Goal: Find specific page/section: Locate a particular part of the current website

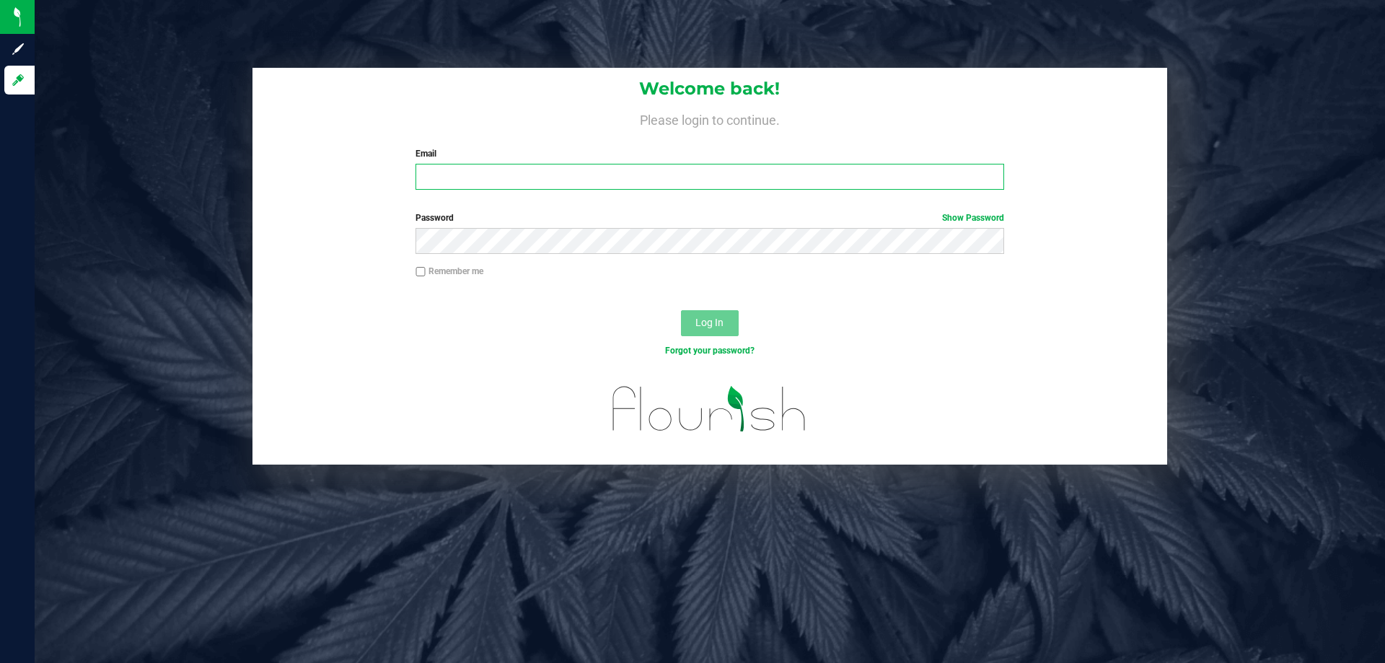
click at [583, 190] on input "Email" at bounding box center [709, 177] width 588 height 26
type input "[EMAIL_ADDRESS][DOMAIN_NAME]"
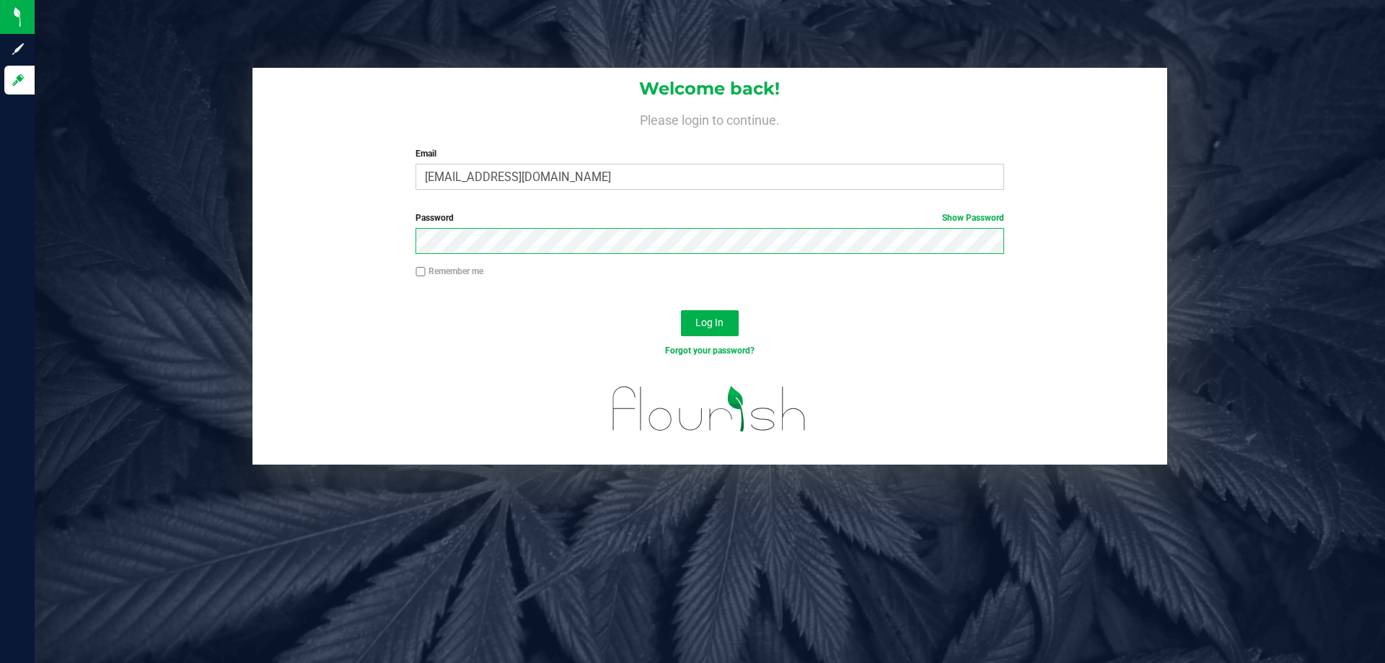
click at [681, 310] on button "Log In" at bounding box center [710, 323] width 58 height 26
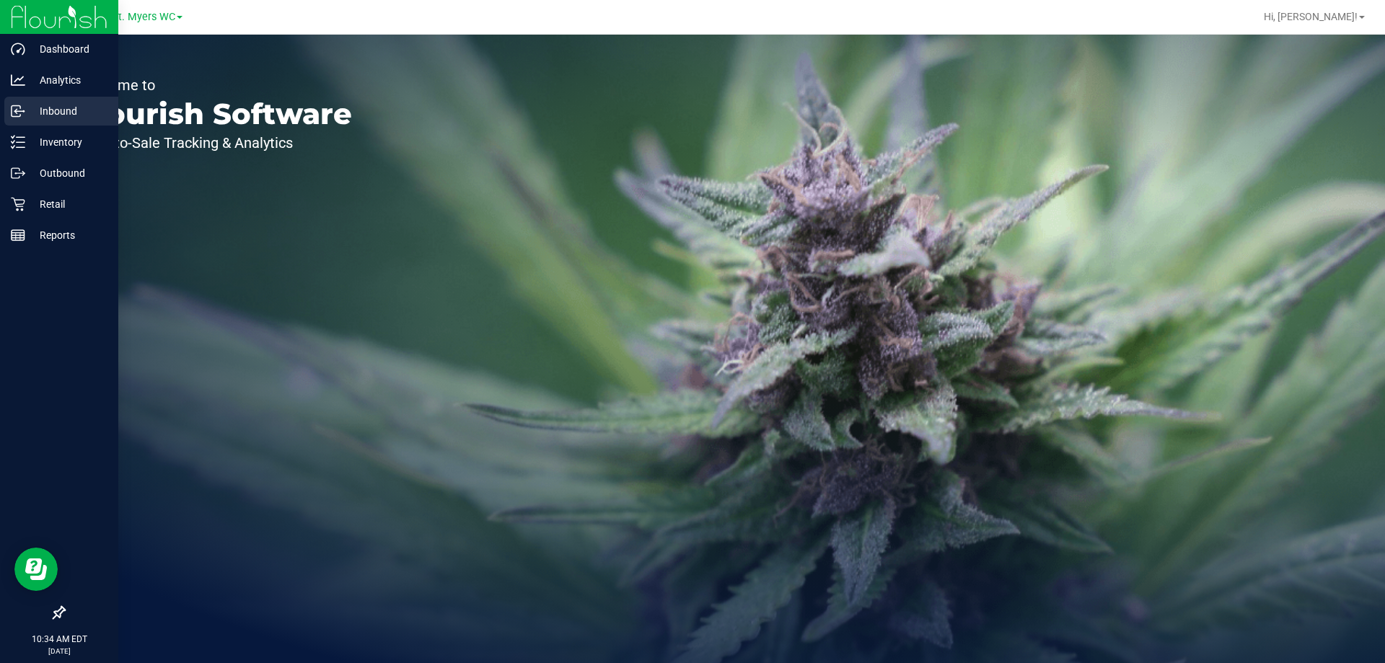
click at [23, 112] on circle at bounding box center [23, 111] width 2 height 2
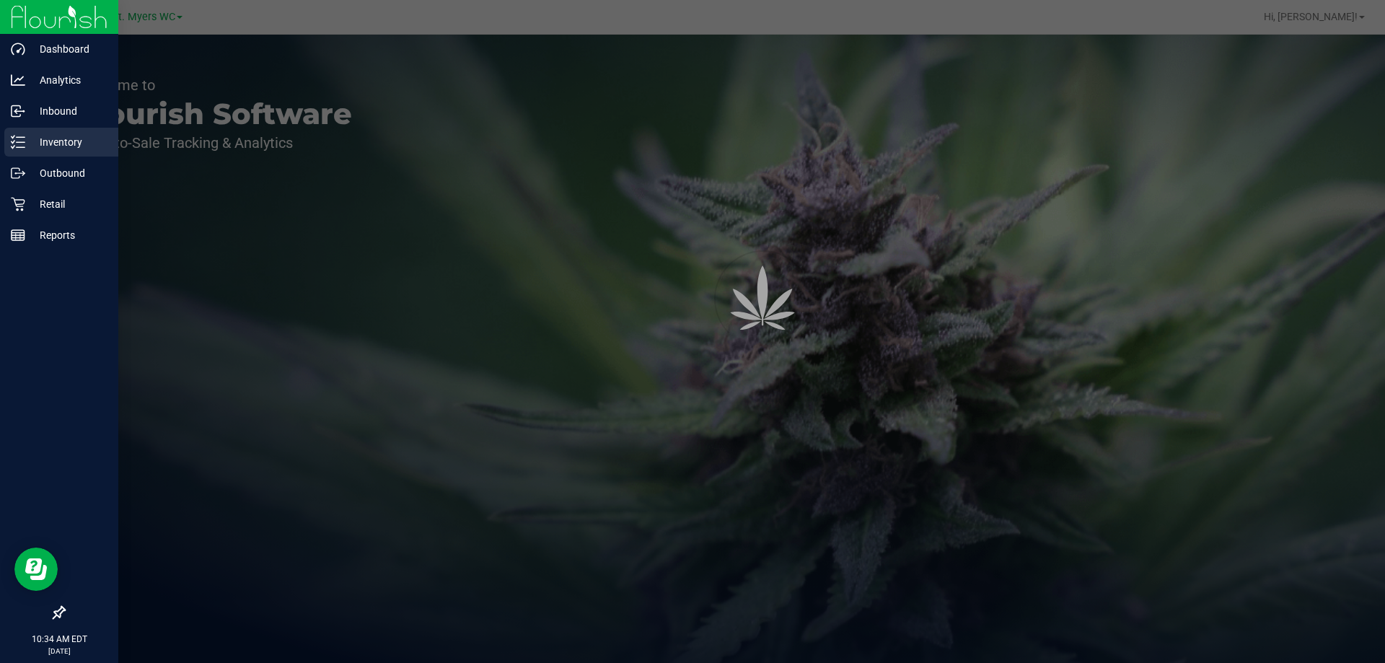
click at [43, 140] on p "Inventory" at bounding box center [68, 141] width 87 height 17
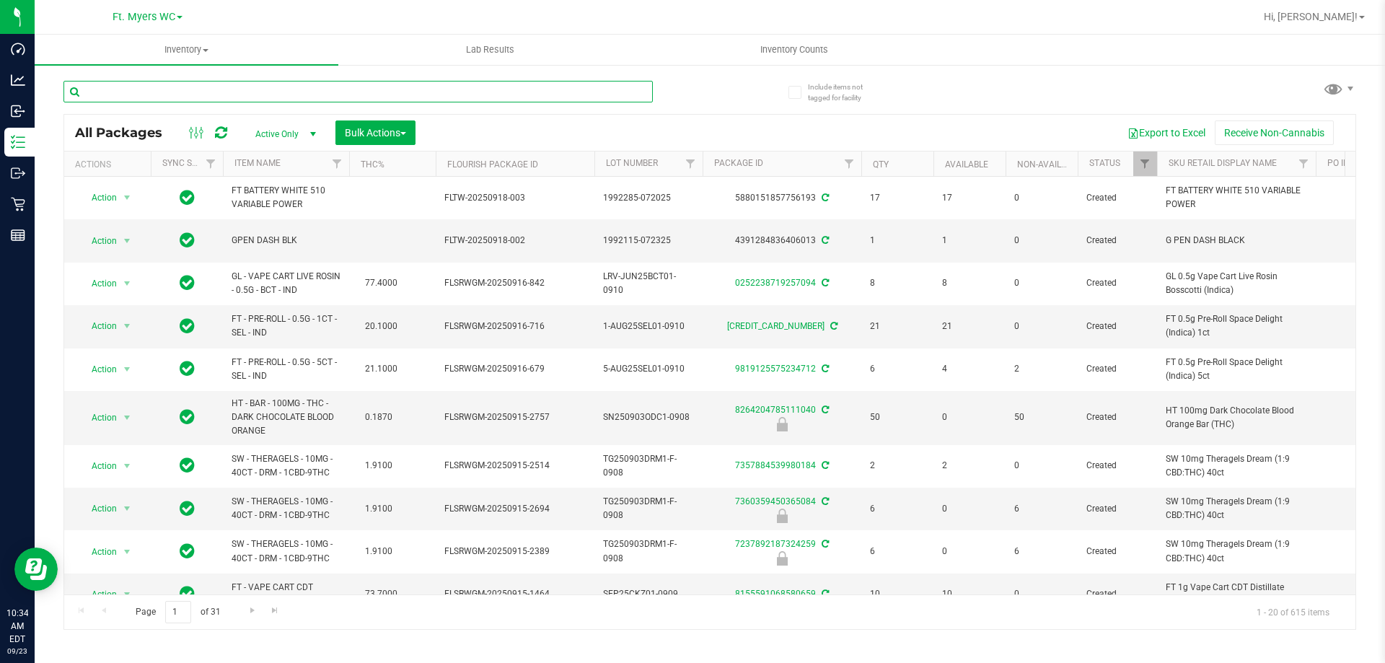
paste input "SN250728DC1-0804"
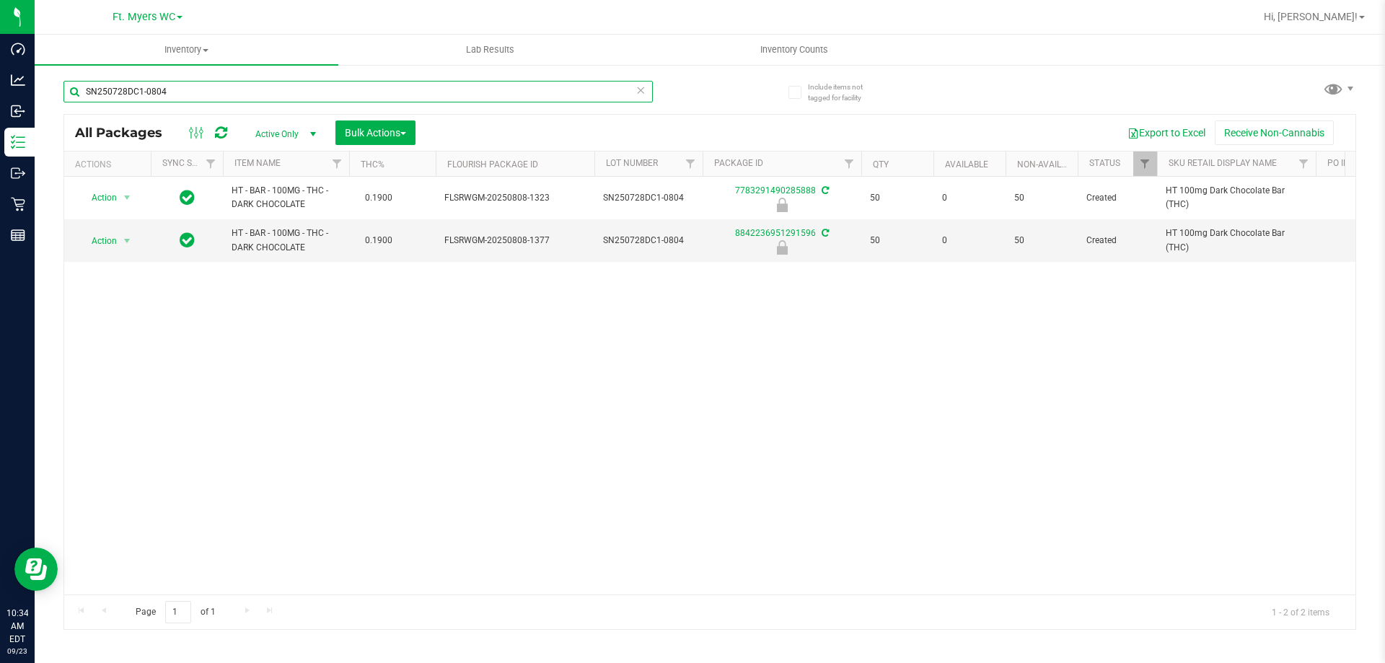
type input "SN250728DC1-0804"
